Goal: Information Seeking & Learning: Stay updated

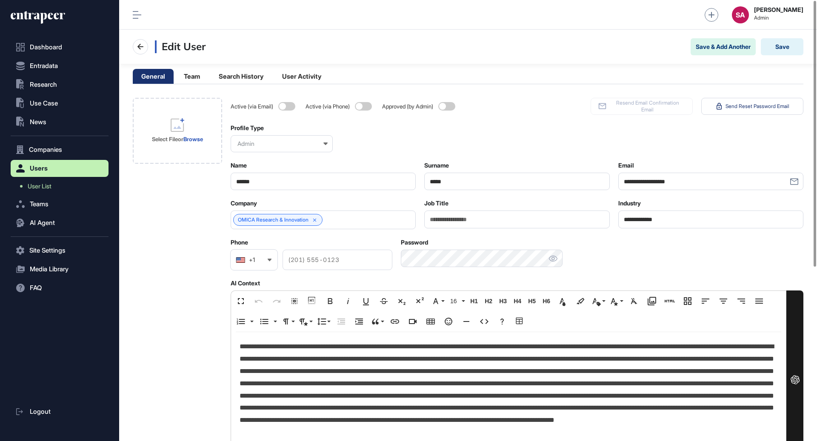
scroll to position [0, 0]
click at [38, 44] on span "Dashboard" at bounding box center [46, 47] width 32 height 7
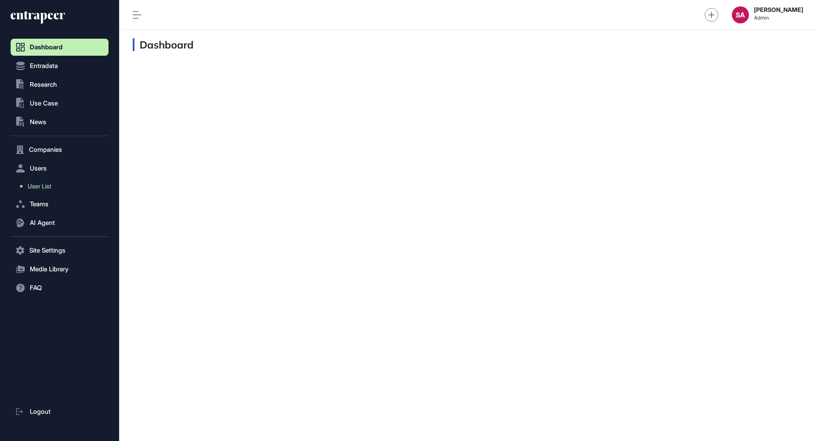
scroll to position [441, 698]
click at [69, 225] on button ".st0{fill:currentColor} Research" at bounding box center [60, 233] width 98 height 17
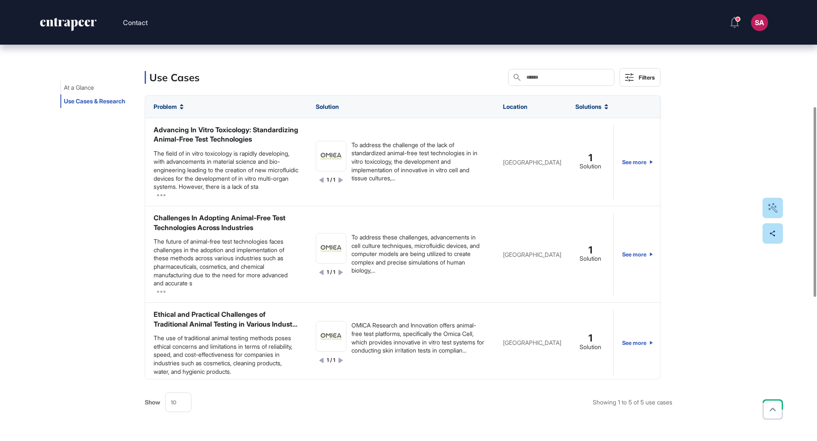
scroll to position [253, 0]
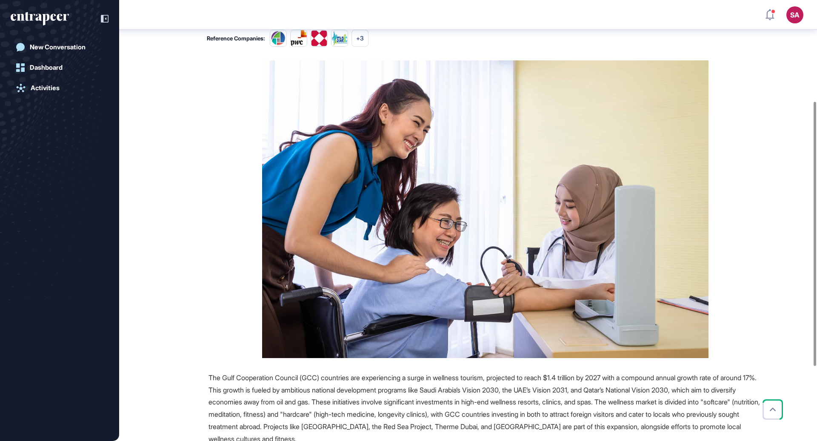
scroll to position [169, 0]
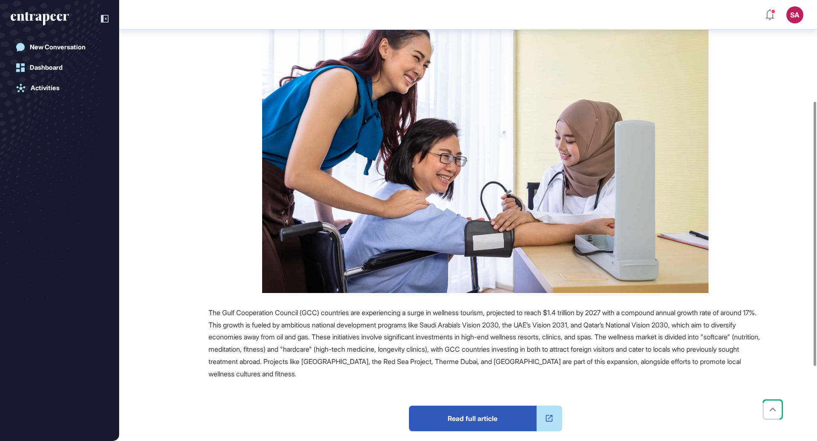
click at [494, 416] on span "Read full article" at bounding box center [473, 419] width 128 height 26
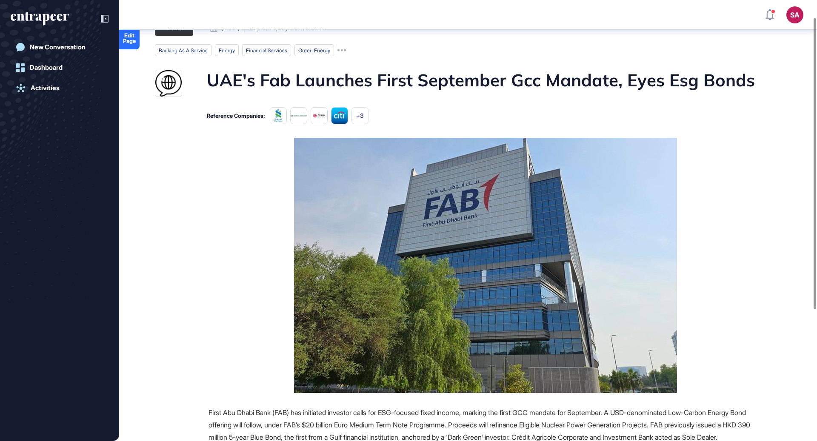
scroll to position [27, 0]
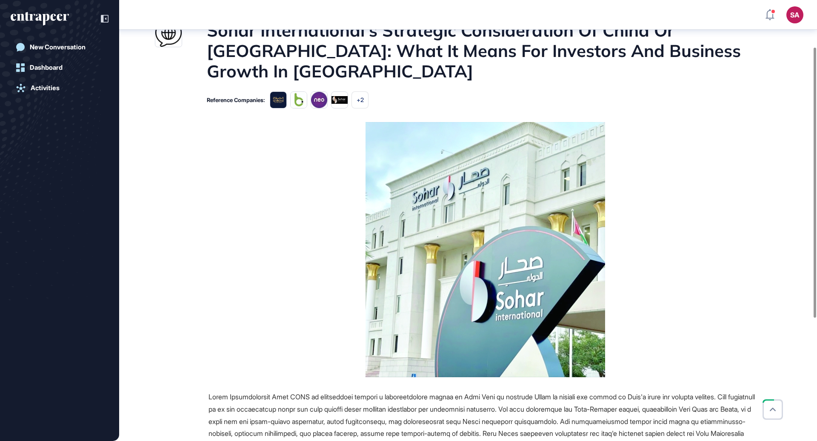
scroll to position [77, 0]
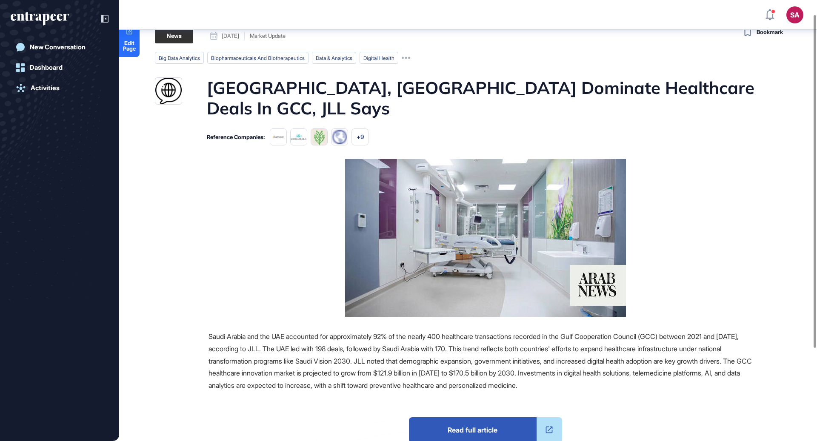
scroll to position [19, 0]
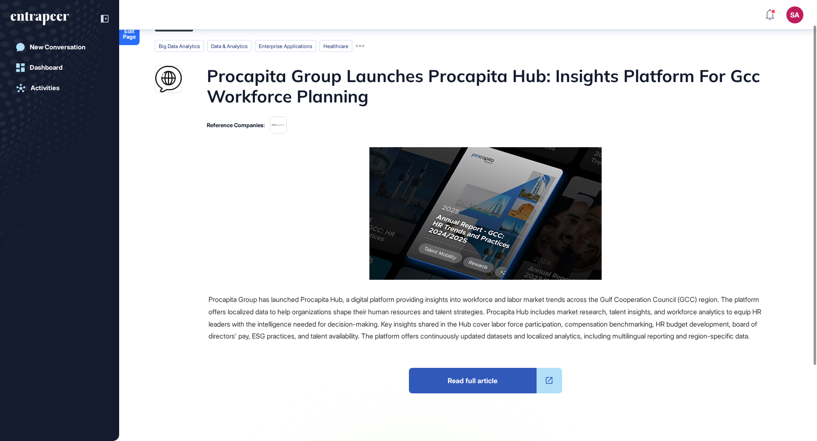
scroll to position [32, 0]
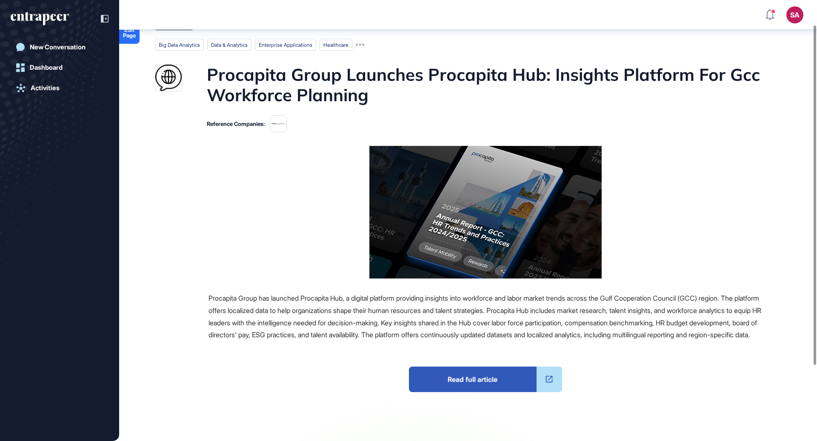
click at [473, 384] on span "Read full article" at bounding box center [473, 380] width 128 height 26
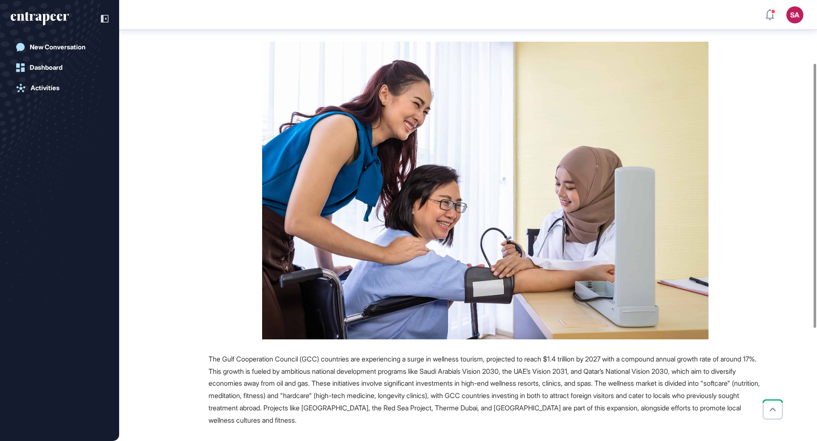
scroll to position [248, 0]
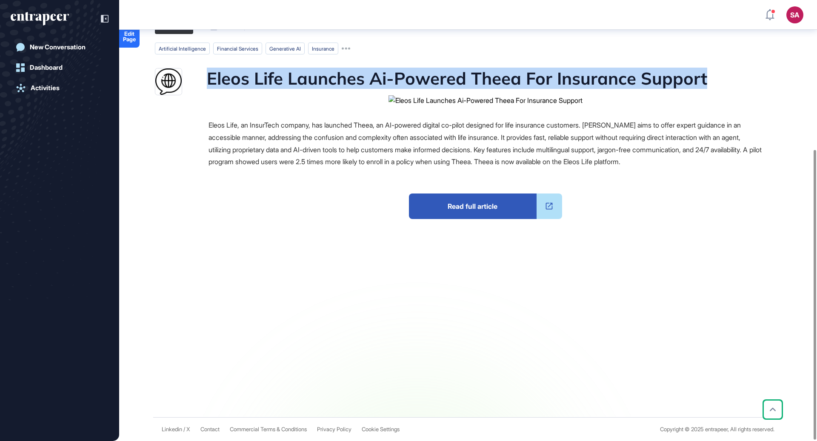
scroll to position [227, 0]
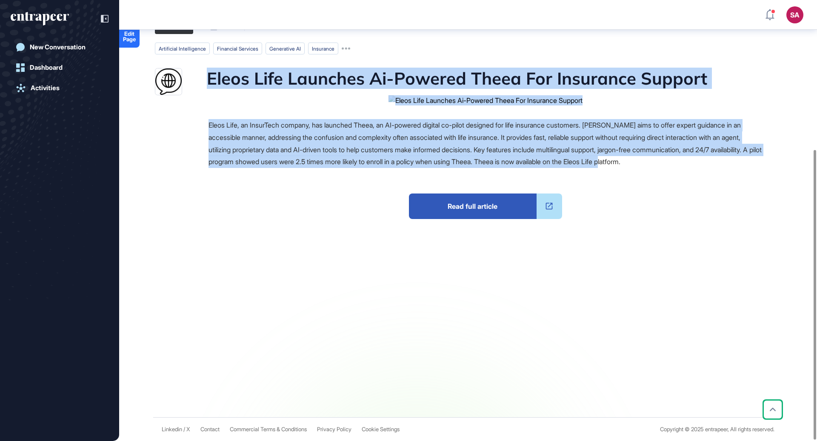
drag, startPoint x: 204, startPoint y: 97, endPoint x: 729, endPoint y: 246, distance: 546.3
click at [729, 246] on main "News September 01, 2025 Major Company Announcement September 01, 2025 Major Com…" at bounding box center [469, 174] width 696 height 311
click at [465, 219] on span "Read full article" at bounding box center [473, 207] width 128 height 26
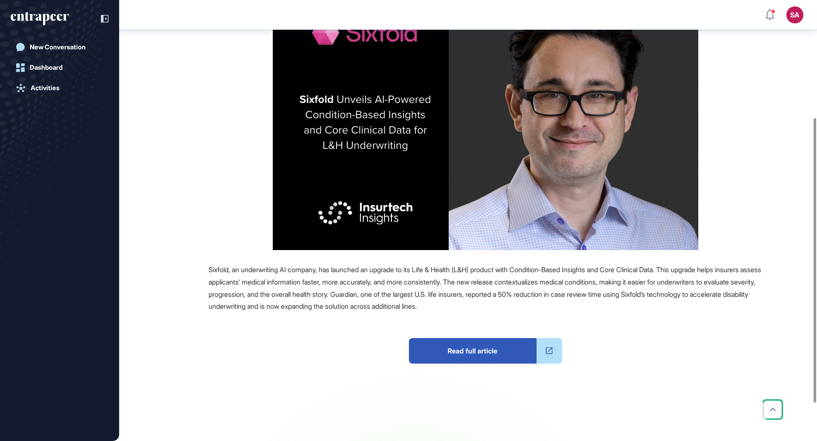
scroll to position [183, 0]
click at [487, 349] on span "Read full article" at bounding box center [473, 351] width 128 height 26
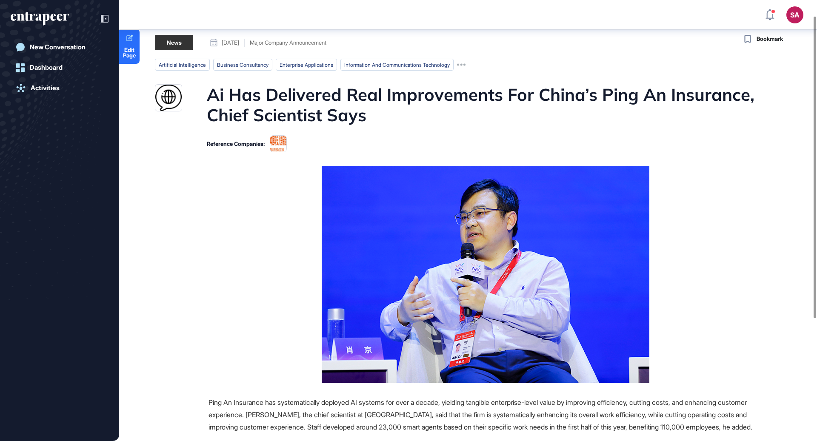
scroll to position [26, 0]
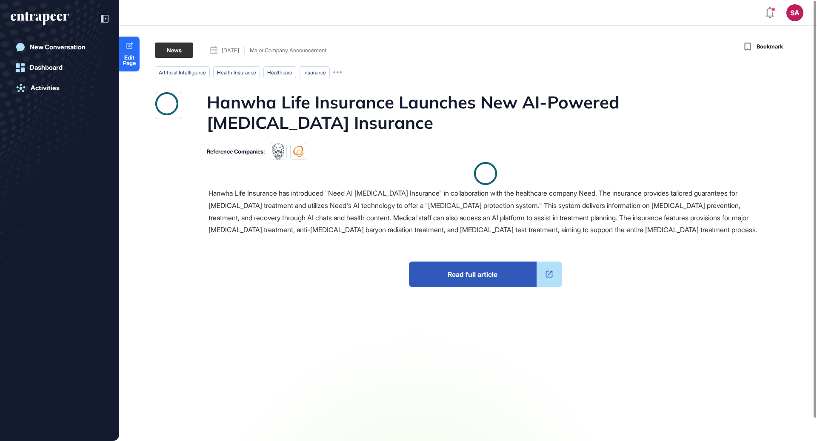
click at [478, 262] on span "Read full article" at bounding box center [473, 275] width 128 height 26
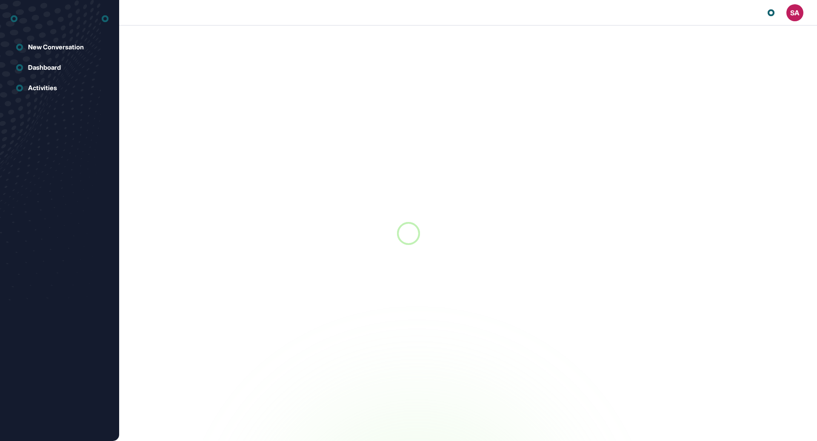
scroll to position [0, 0]
